Goal: Task Accomplishment & Management: Use online tool/utility

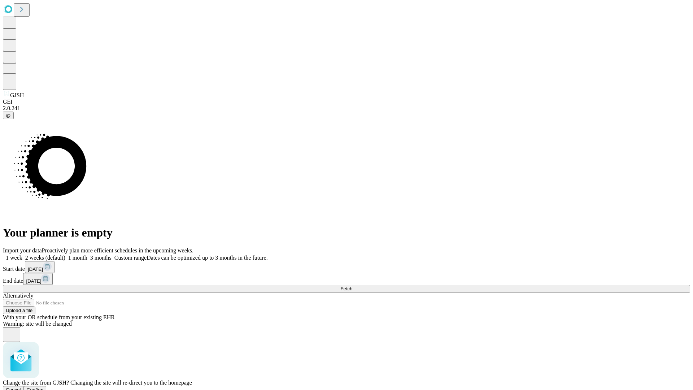
click at [44, 387] on span "Confirm" at bounding box center [35, 389] width 17 height 5
click at [65, 254] on label "2 weeks (default)" at bounding box center [43, 257] width 43 height 6
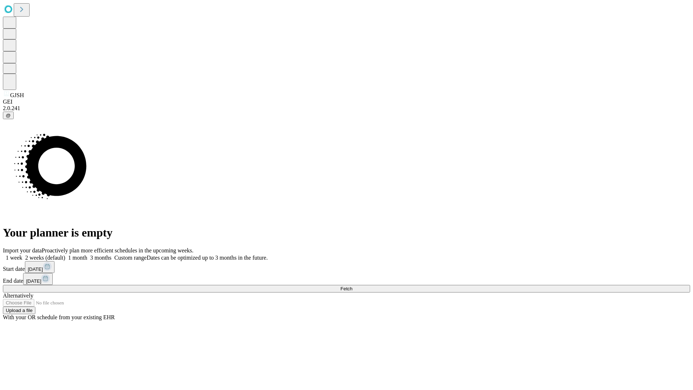
click at [352, 286] on span "Fetch" at bounding box center [346, 288] width 12 height 5
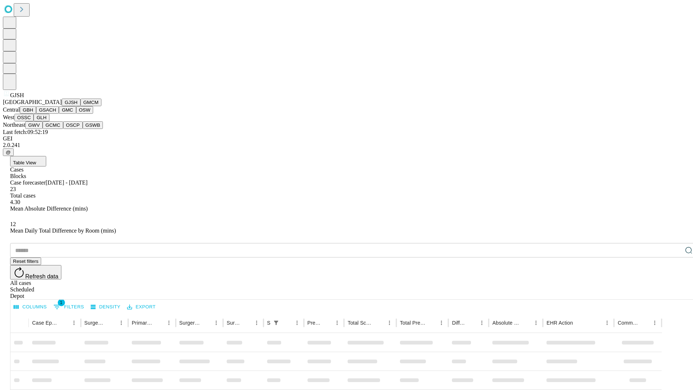
click at [80, 106] on button "GMCM" at bounding box center [90, 103] width 21 height 8
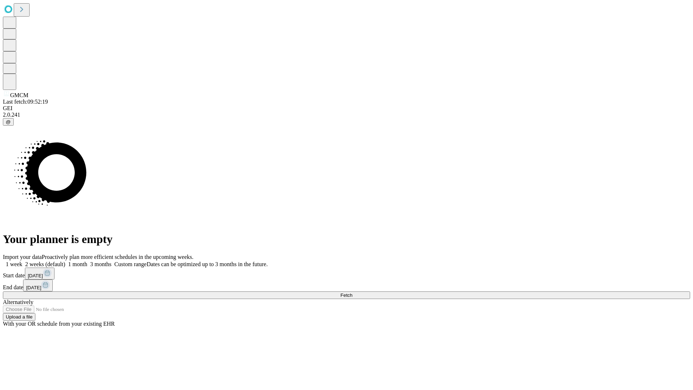
click at [65, 261] on label "2 weeks (default)" at bounding box center [43, 264] width 43 height 6
click at [352, 292] on span "Fetch" at bounding box center [346, 294] width 12 height 5
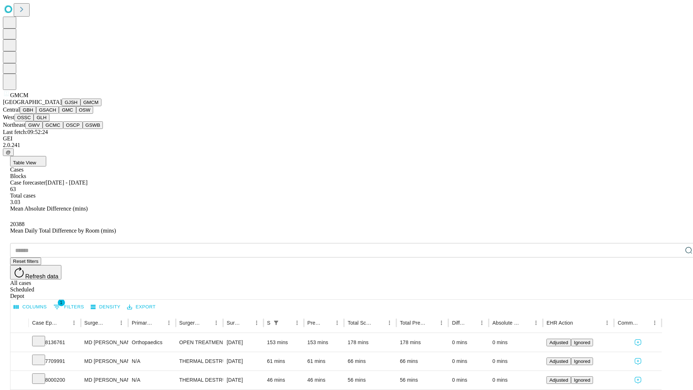
click at [36, 114] on button "GBH" at bounding box center [28, 110] width 16 height 8
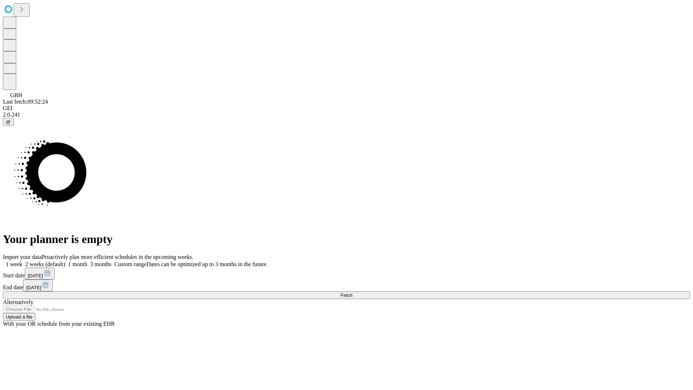
click at [65, 261] on label "2 weeks (default)" at bounding box center [43, 264] width 43 height 6
click at [352, 292] on span "Fetch" at bounding box center [346, 294] width 12 height 5
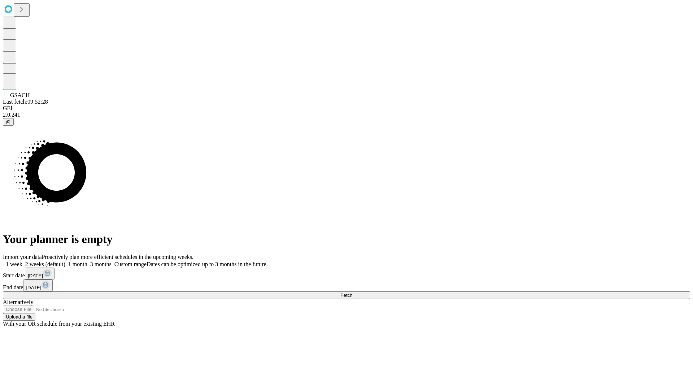
click at [65, 261] on label "2 weeks (default)" at bounding box center [43, 264] width 43 height 6
click at [352, 292] on span "Fetch" at bounding box center [346, 294] width 12 height 5
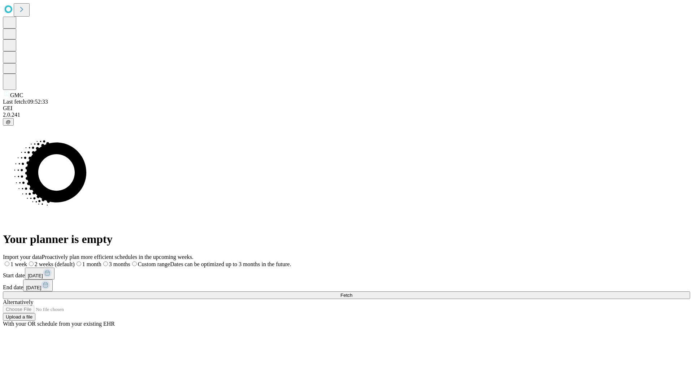
click at [75, 261] on label "2 weeks (default)" at bounding box center [51, 264] width 48 height 6
click at [352, 292] on span "Fetch" at bounding box center [346, 294] width 12 height 5
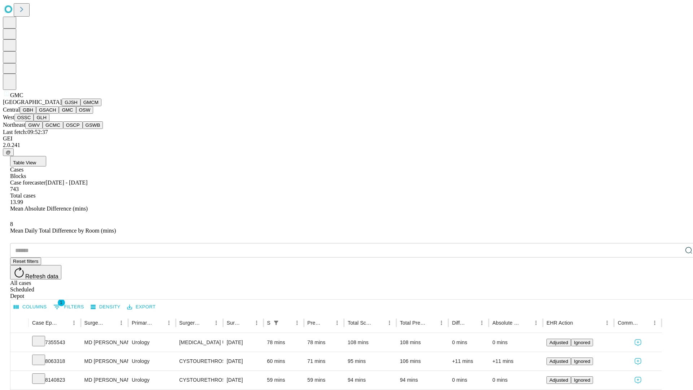
click at [76, 114] on button "OSW" at bounding box center [84, 110] width 17 height 8
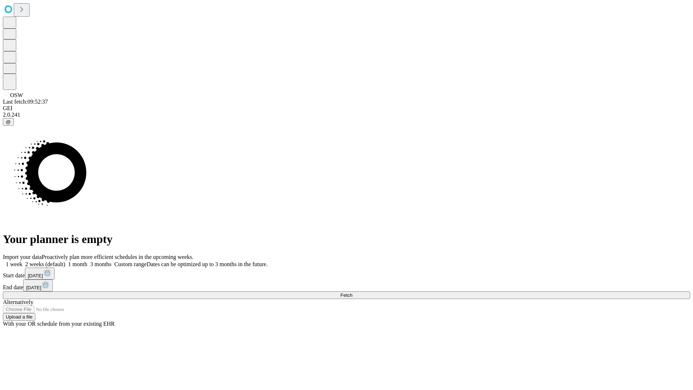
click at [65, 261] on label "2 weeks (default)" at bounding box center [43, 264] width 43 height 6
click at [352, 292] on span "Fetch" at bounding box center [346, 294] width 12 height 5
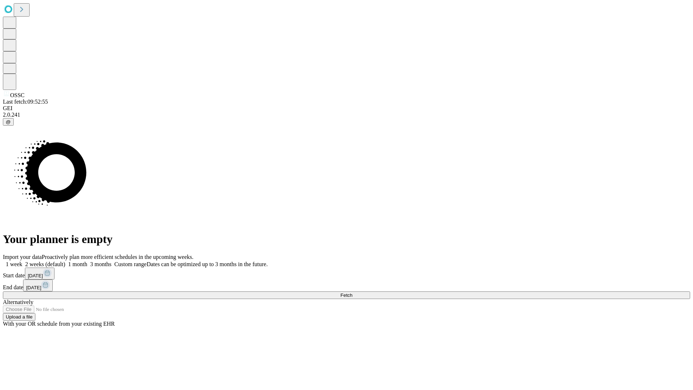
click at [65, 261] on label "2 weeks (default)" at bounding box center [43, 264] width 43 height 6
click at [352, 292] on span "Fetch" at bounding box center [346, 294] width 12 height 5
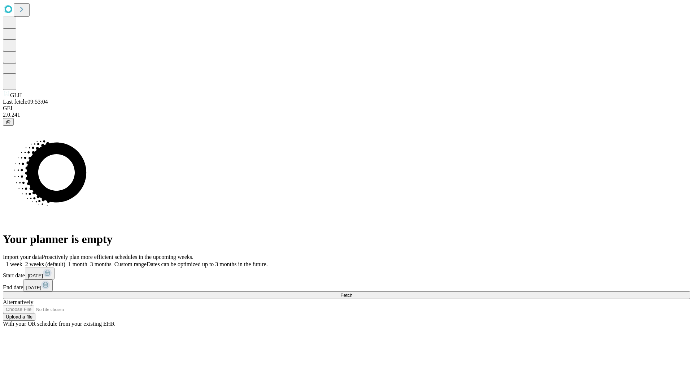
click at [65, 261] on label "2 weeks (default)" at bounding box center [43, 264] width 43 height 6
click at [352, 292] on span "Fetch" at bounding box center [346, 294] width 12 height 5
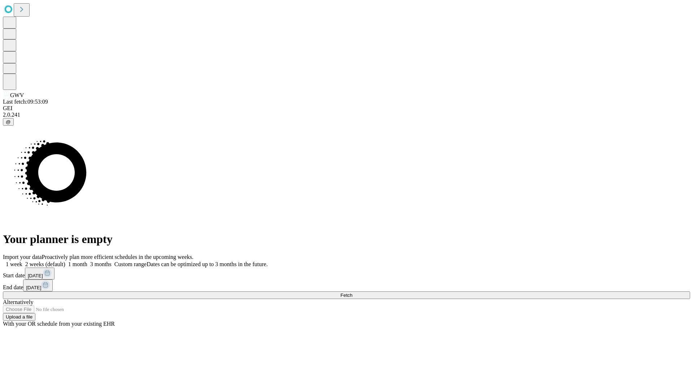
click at [65, 261] on label "2 weeks (default)" at bounding box center [43, 264] width 43 height 6
click at [352, 292] on span "Fetch" at bounding box center [346, 294] width 12 height 5
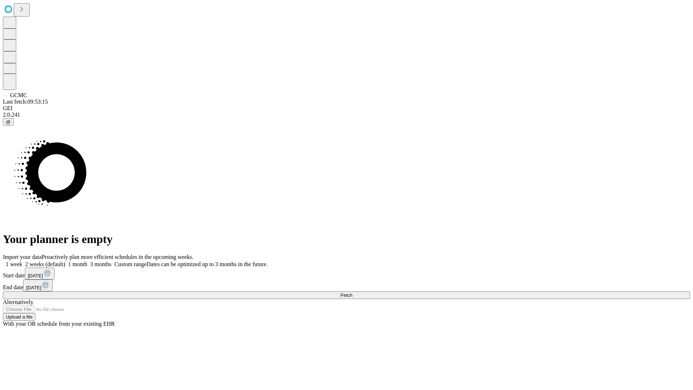
click at [65, 261] on label "2 weeks (default)" at bounding box center [43, 264] width 43 height 6
click at [352, 292] on span "Fetch" at bounding box center [346, 294] width 12 height 5
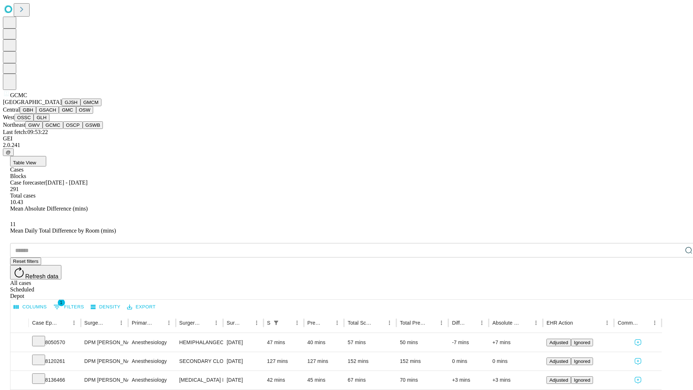
click at [63, 129] on button "OSCP" at bounding box center [72, 125] width 19 height 8
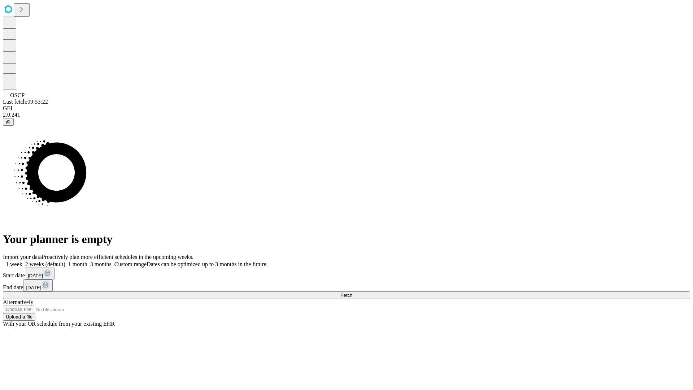
click at [65, 261] on label "2 weeks (default)" at bounding box center [43, 264] width 43 height 6
click at [352, 292] on span "Fetch" at bounding box center [346, 294] width 12 height 5
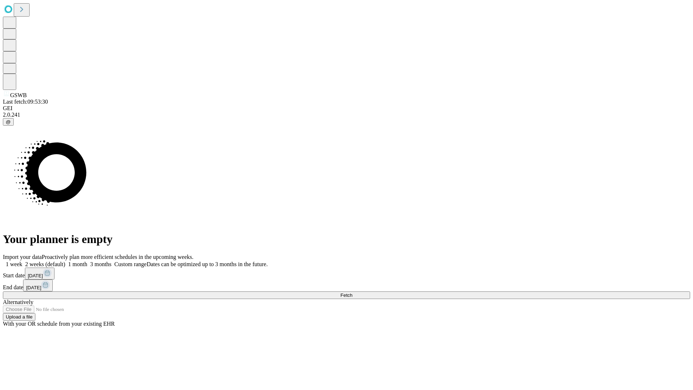
click at [65, 261] on label "2 weeks (default)" at bounding box center [43, 264] width 43 height 6
click at [352, 292] on span "Fetch" at bounding box center [346, 294] width 12 height 5
